Goal: Task Accomplishment & Management: Use online tool/utility

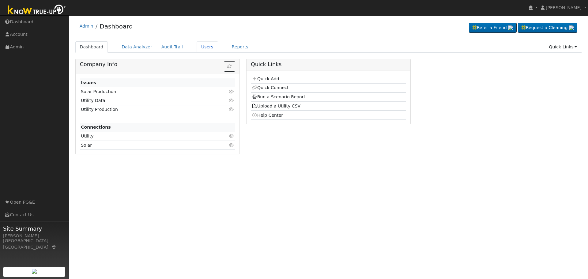
click at [197, 47] on link "Users" at bounding box center [207, 46] width 21 height 11
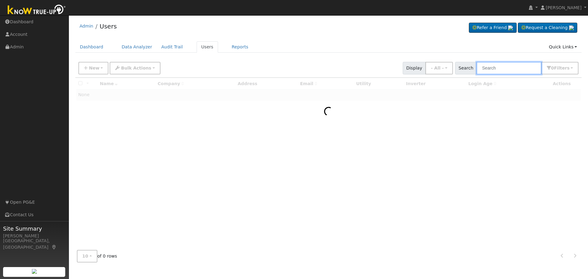
click at [502, 68] on input "text" at bounding box center [509, 68] width 65 height 13
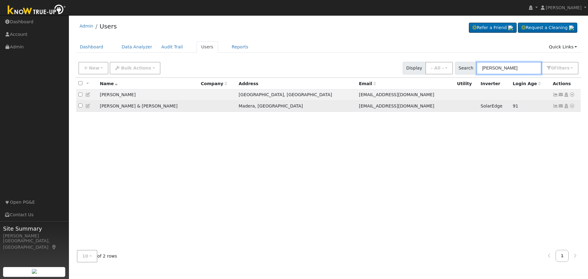
type input "[PERSON_NAME]"
click at [555, 108] on icon at bounding box center [556, 106] width 6 height 4
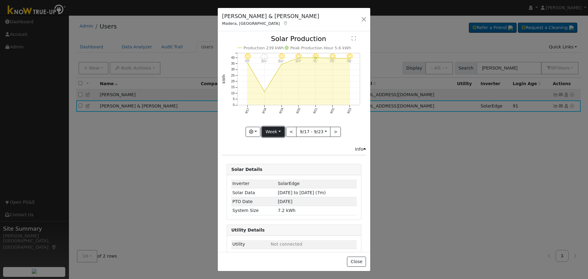
click at [275, 130] on button "Week" at bounding box center [273, 132] width 22 height 10
click at [275, 166] on link "Year" at bounding box center [283, 170] width 43 height 9
type input "[DATE]"
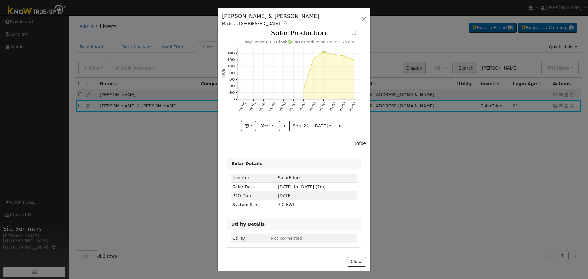
scroll to position [7, 0]
click at [363, 19] on button "button" at bounding box center [364, 19] width 9 height 9
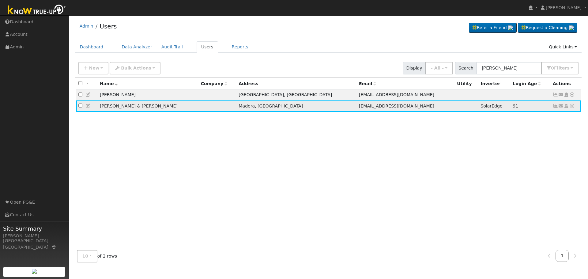
click at [562, 108] on icon at bounding box center [561, 106] width 6 height 4
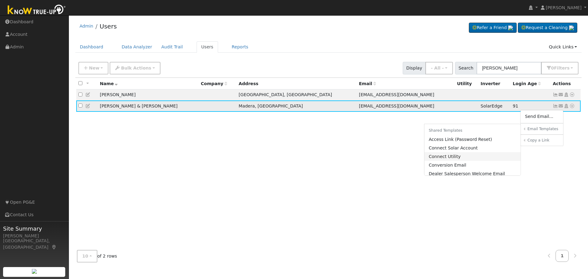
click at [452, 158] on link "Connect Utility" at bounding box center [472, 156] width 96 height 9
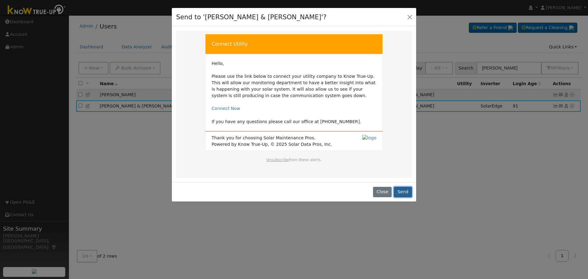
click at [406, 192] on button "Send" at bounding box center [403, 192] width 18 height 10
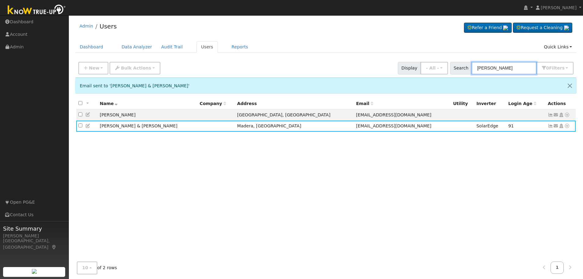
click at [505, 68] on input "[PERSON_NAME]" at bounding box center [504, 68] width 65 height 13
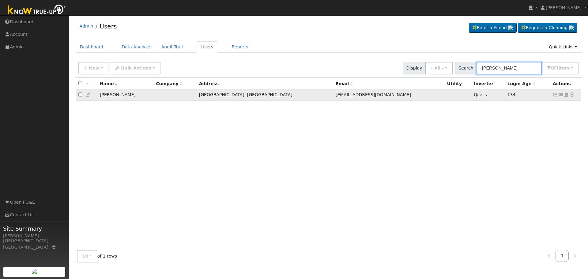
type input "[PERSON_NAME]"
click at [555, 96] on icon at bounding box center [556, 94] width 6 height 4
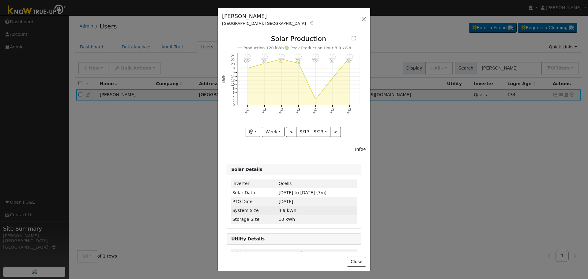
scroll to position [16, 0]
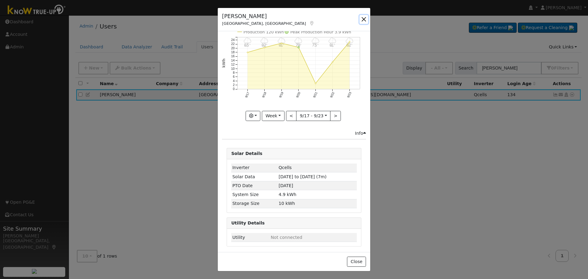
click at [364, 20] on button "button" at bounding box center [364, 19] width 9 height 9
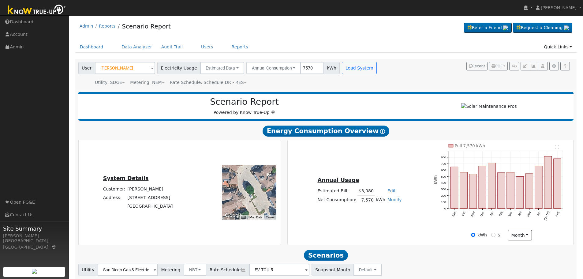
scroll to position [222, 0]
